Goal: Navigation & Orientation: Find specific page/section

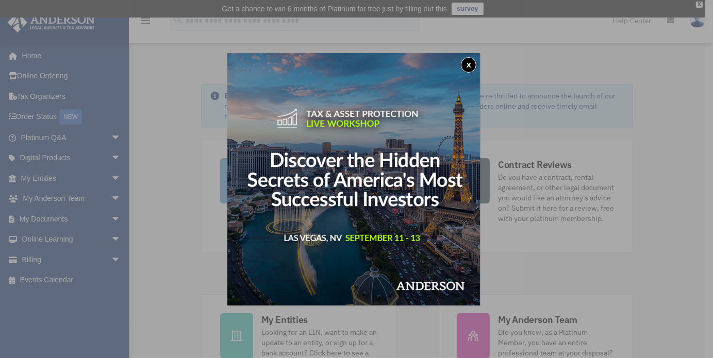
click at [465, 64] on button "x" at bounding box center [468, 64] width 15 height 15
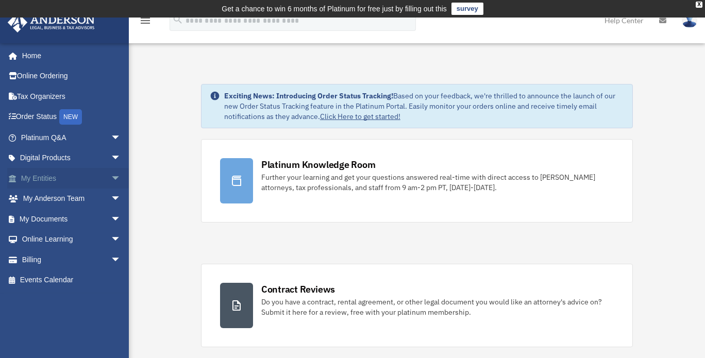
click at [98, 178] on link "My Entities arrow_drop_down" at bounding box center [71, 178] width 129 height 21
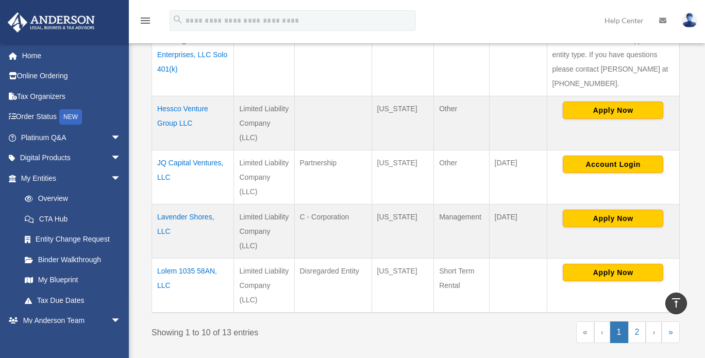
scroll to position [578, 0]
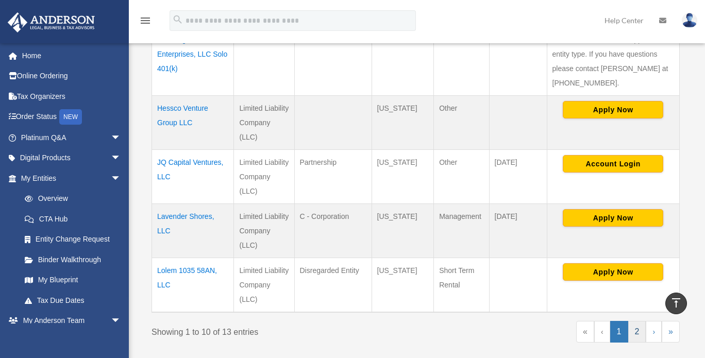
click at [640, 321] on link "2" at bounding box center [637, 332] width 18 height 22
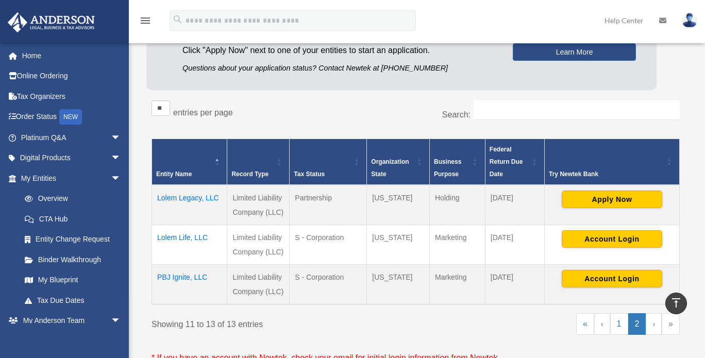
scroll to position [134, 0]
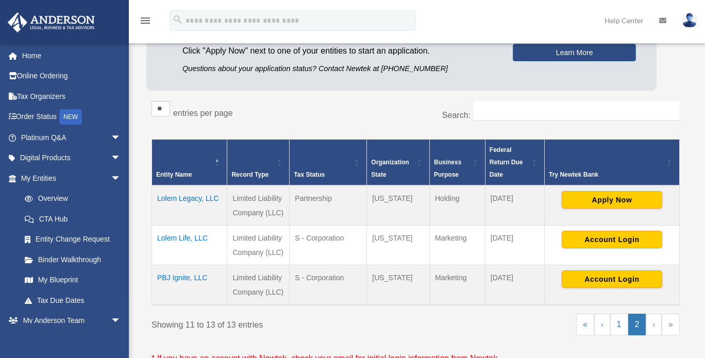
click at [181, 280] on td "PBJ Ignite, LLC" at bounding box center [189, 285] width 75 height 40
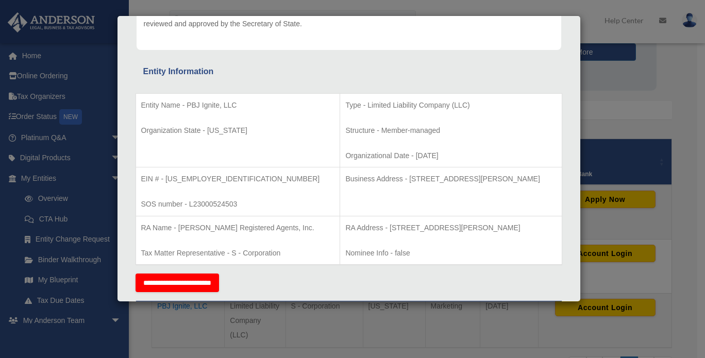
scroll to position [166, 0]
